Goal: Navigation & Orientation: Find specific page/section

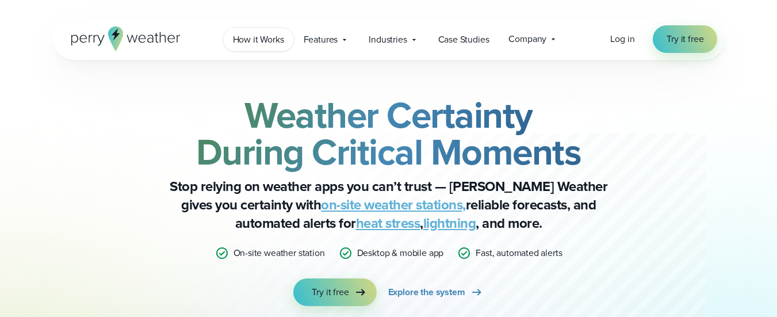
click at [263, 50] on link "How it Works" at bounding box center [258, 40] width 71 height 24
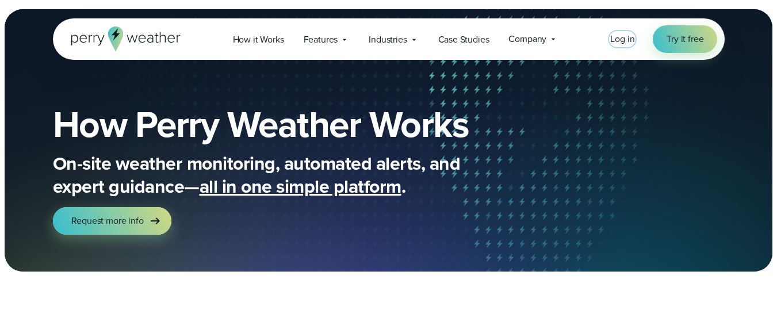
click at [623, 43] on span "Log in" at bounding box center [622, 38] width 24 height 13
